Goal: Task Accomplishment & Management: Manage account settings

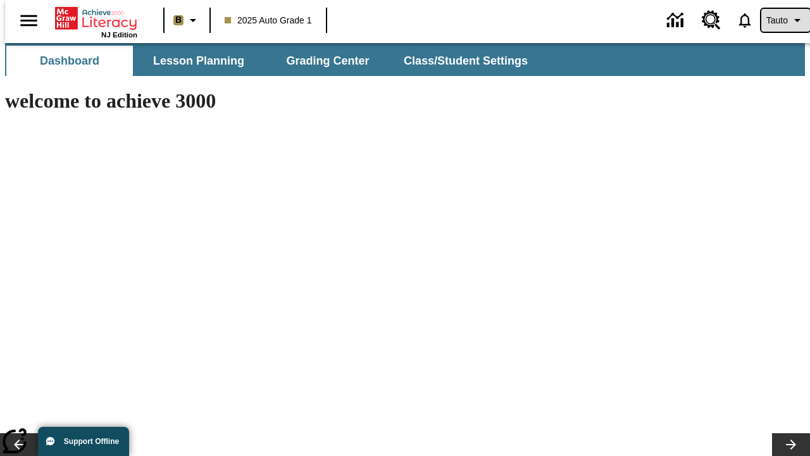
click at [779, 20] on span "Tauto" at bounding box center [777, 20] width 22 height 13
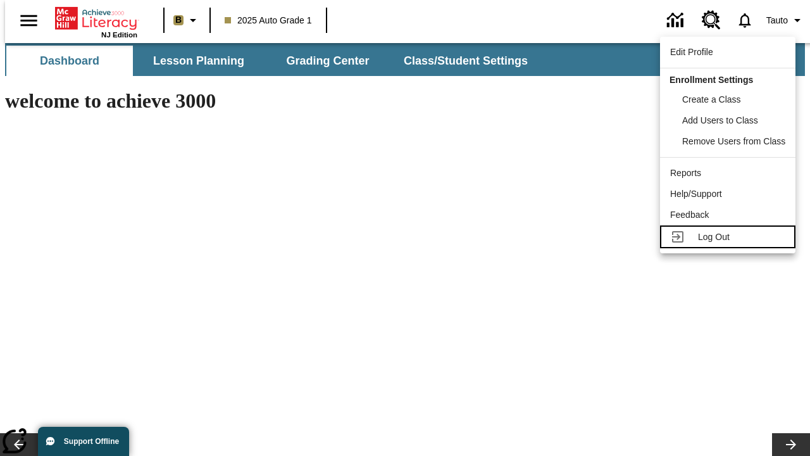
click at [730, 237] on span "Log Out" at bounding box center [714, 237] width 32 height 10
